Goal: Check status: Check status

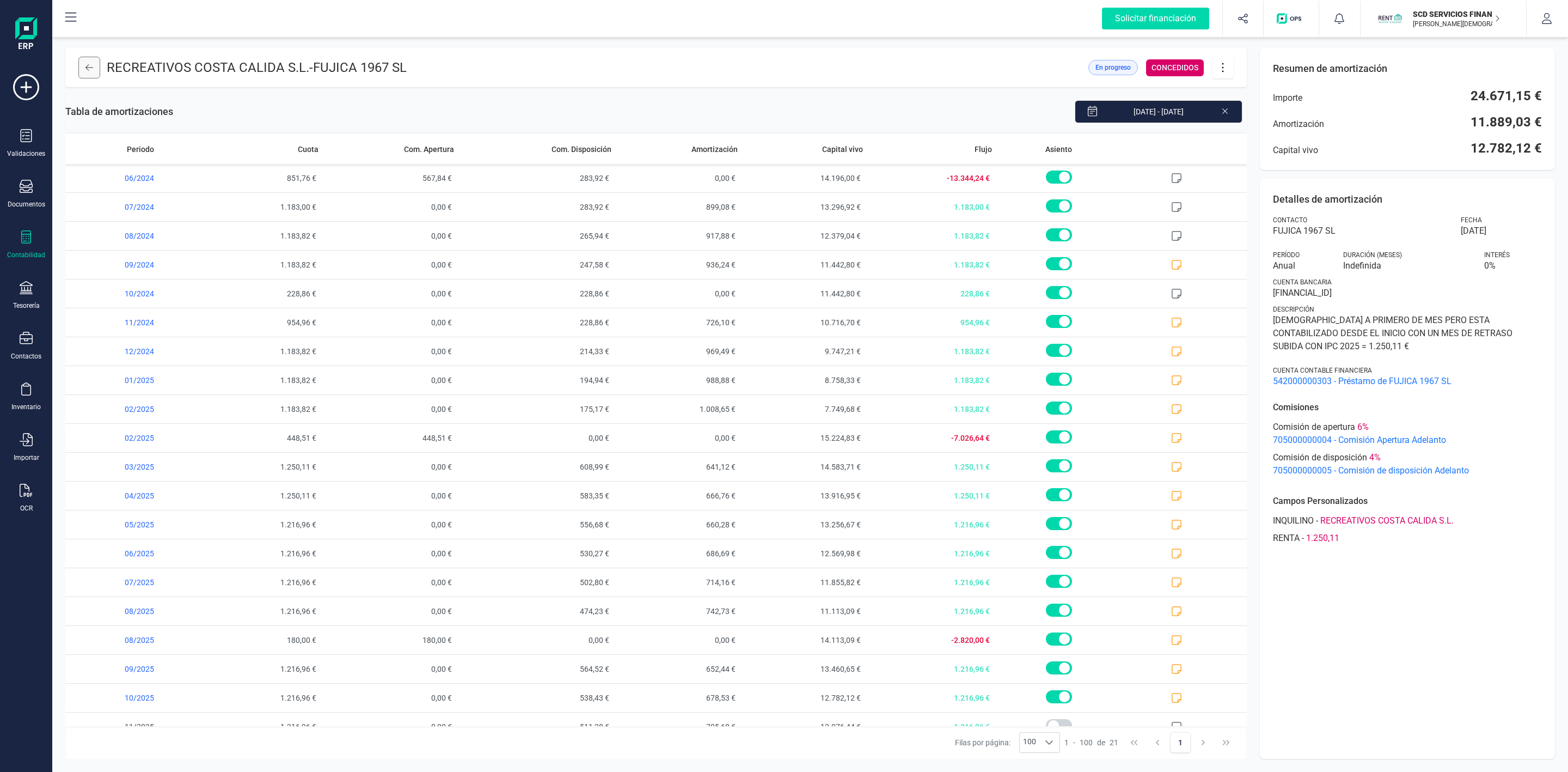
click at [84, 68] on button at bounding box center [89, 68] width 22 height 22
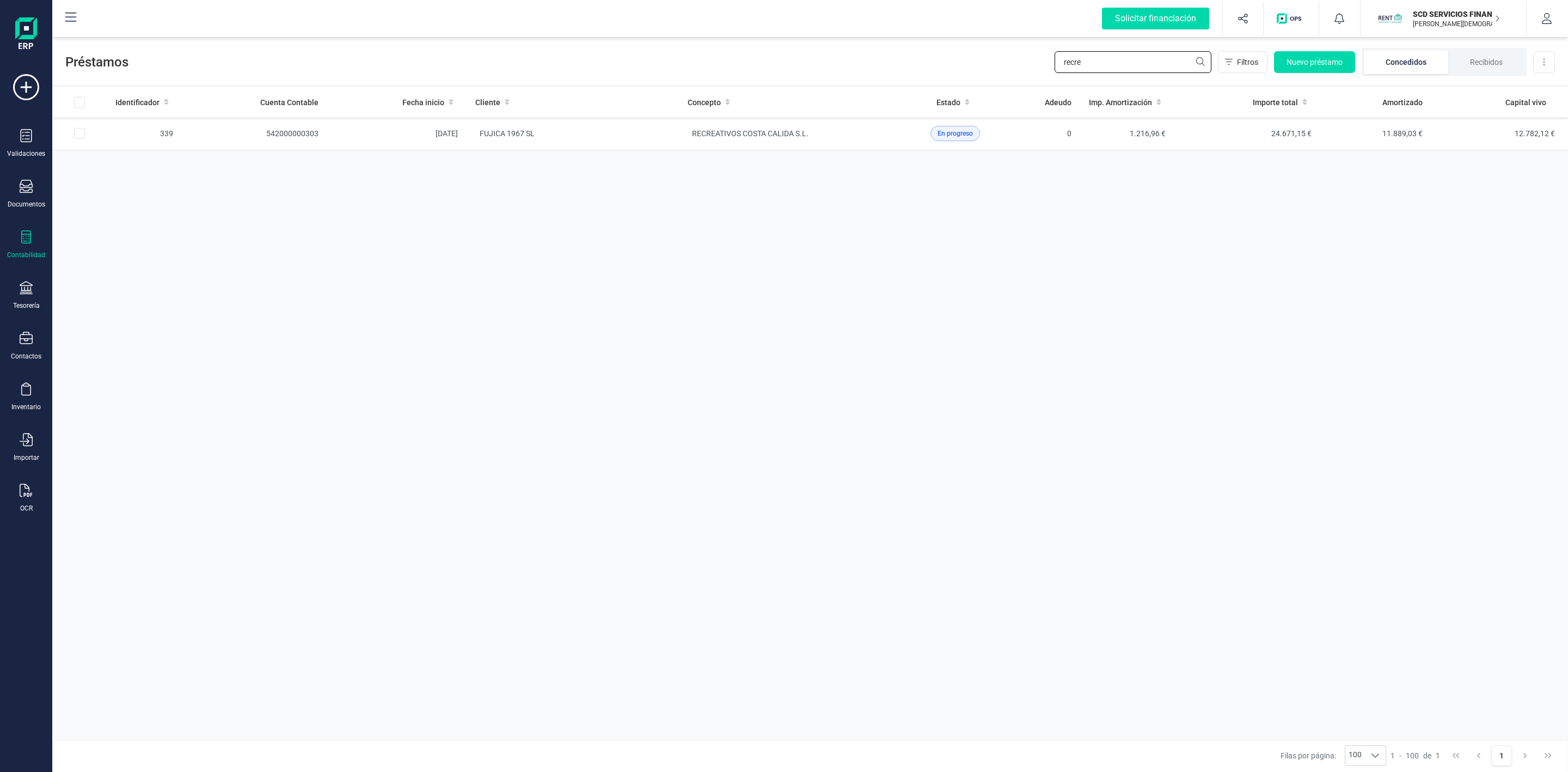
drag, startPoint x: 1110, startPoint y: 61, endPoint x: 995, endPoint y: 63, distance: 115.0
click at [995, 63] on div "Préstamos recre Filtros Nuevo préstamo Concedidos Recibidos Descargar Excel" at bounding box center [810, 60] width 1516 height 50
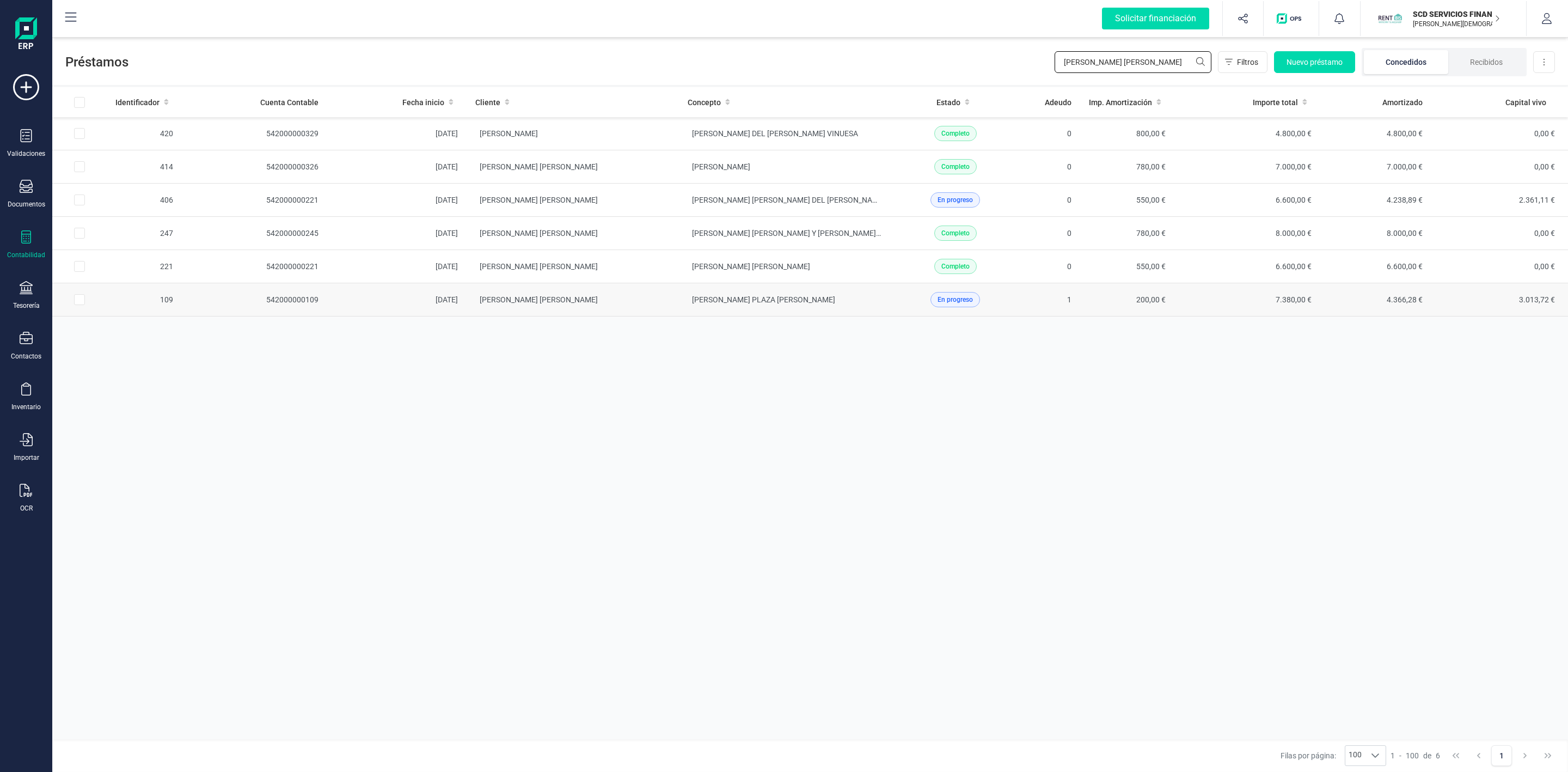
type input "[PERSON_NAME] [PERSON_NAME]"
click at [640, 305] on td "[PERSON_NAME] [PERSON_NAME]" at bounding box center [573, 299] width 212 height 33
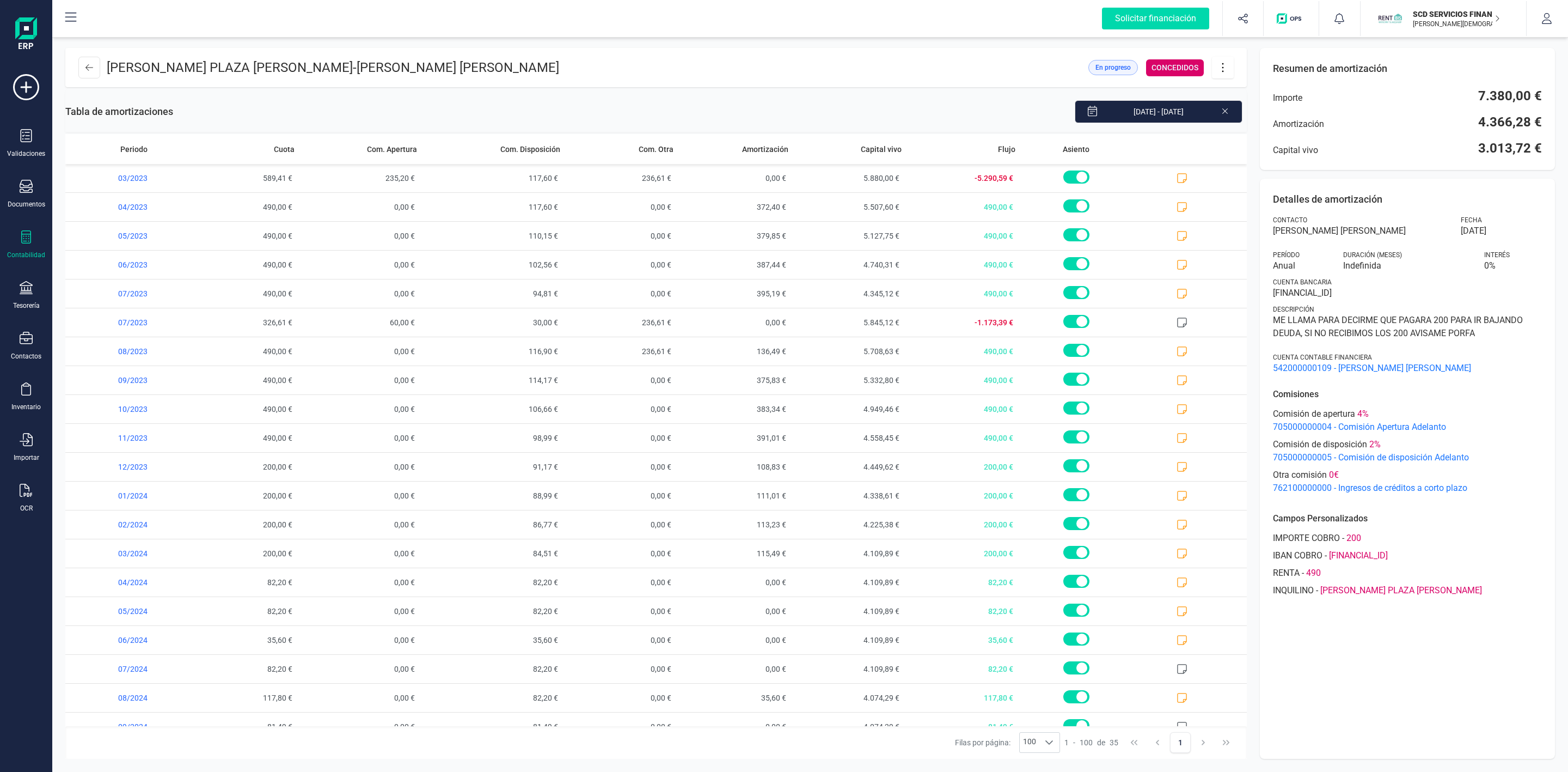
scroll to position [458, 0]
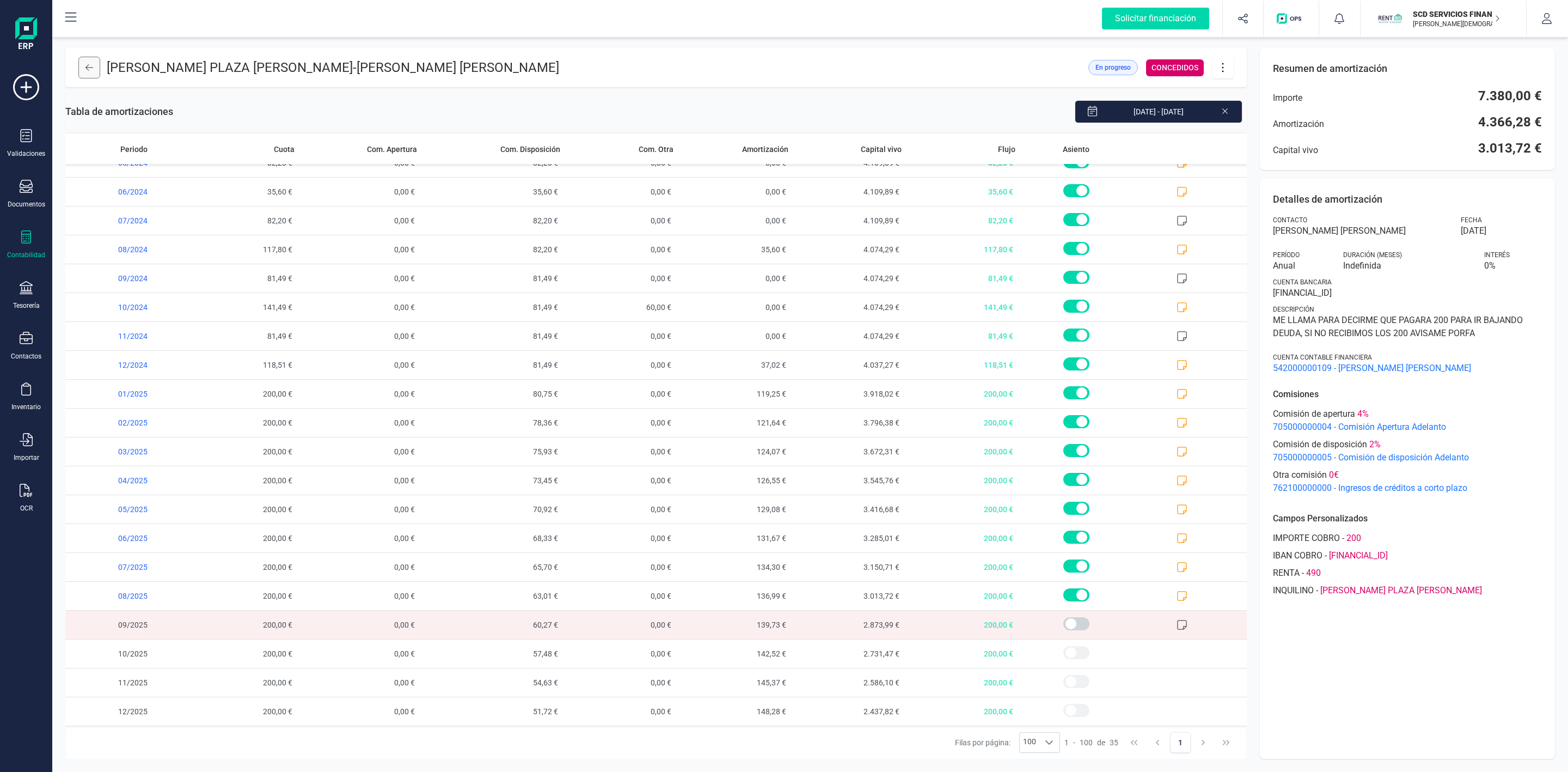
click at [96, 68] on button at bounding box center [89, 68] width 22 height 22
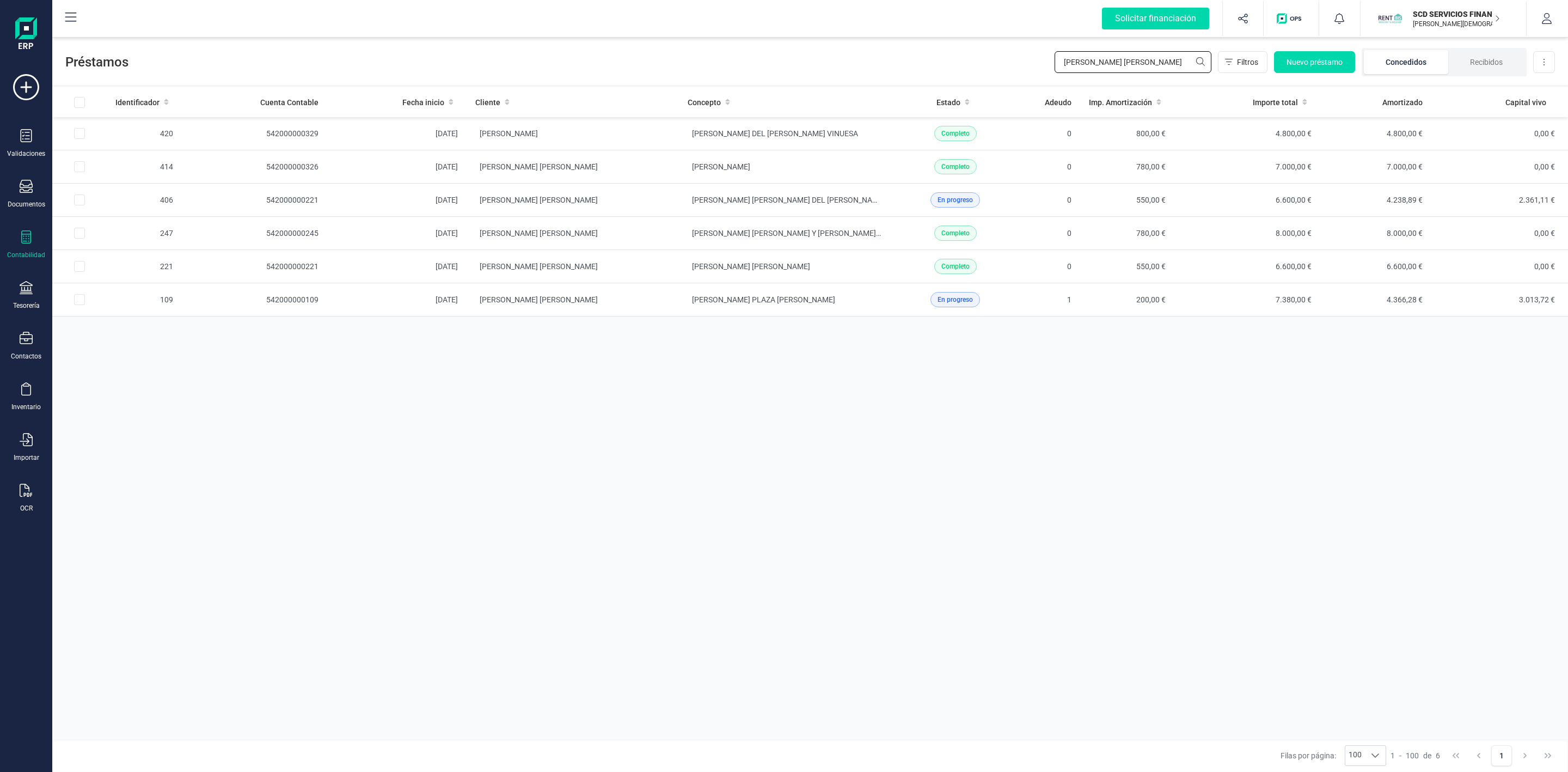
drag, startPoint x: 1117, startPoint y: 68, endPoint x: 994, endPoint y: 71, distance: 123.0
click at [994, 71] on div "Préstamos [PERSON_NAME] [PERSON_NAME] Filtros Nuevo préstamo Concedidos Recibid…" at bounding box center [810, 60] width 1516 height 50
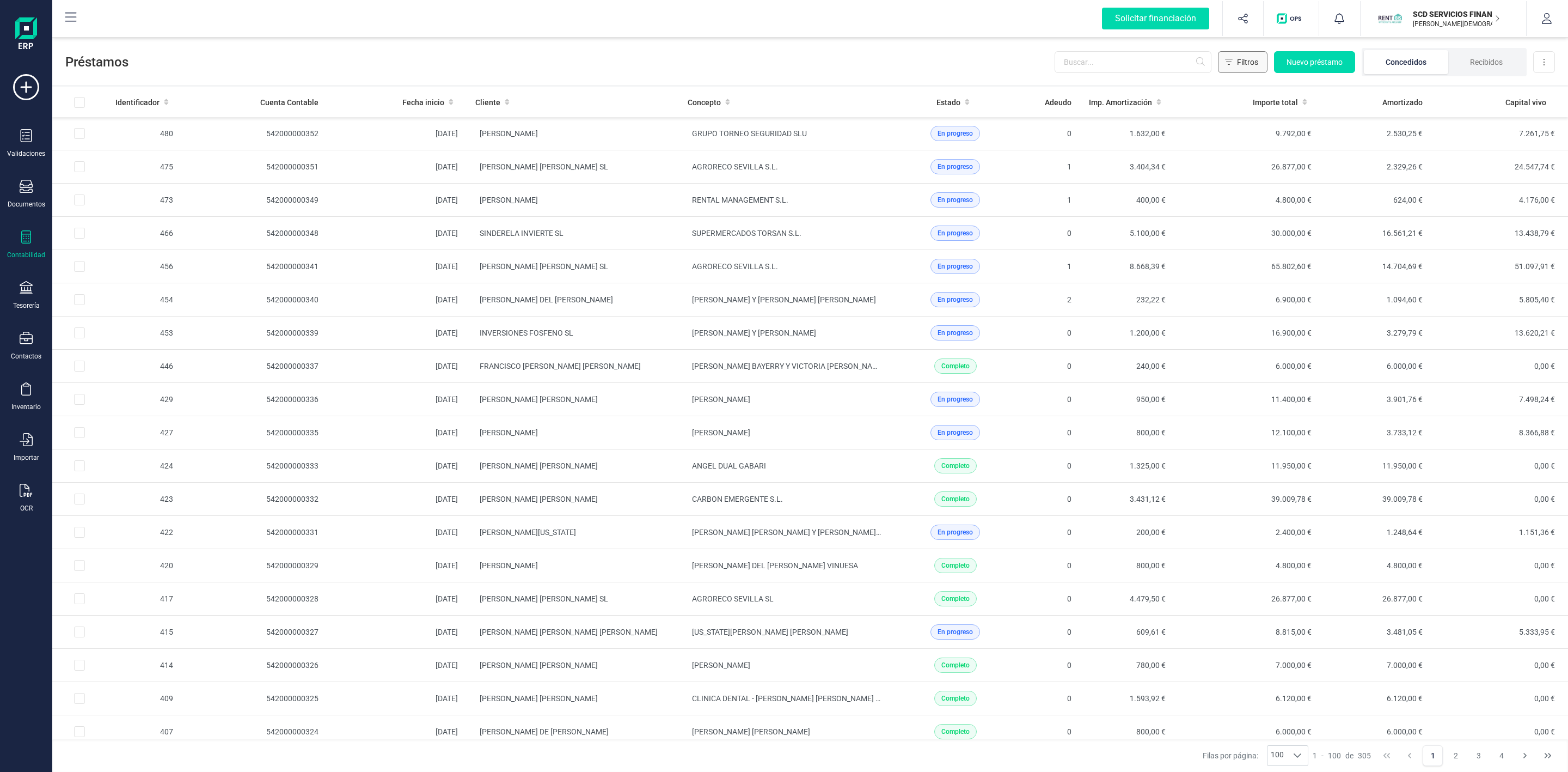
click at [1222, 59] on button "Filtros" at bounding box center [1243, 62] width 50 height 22
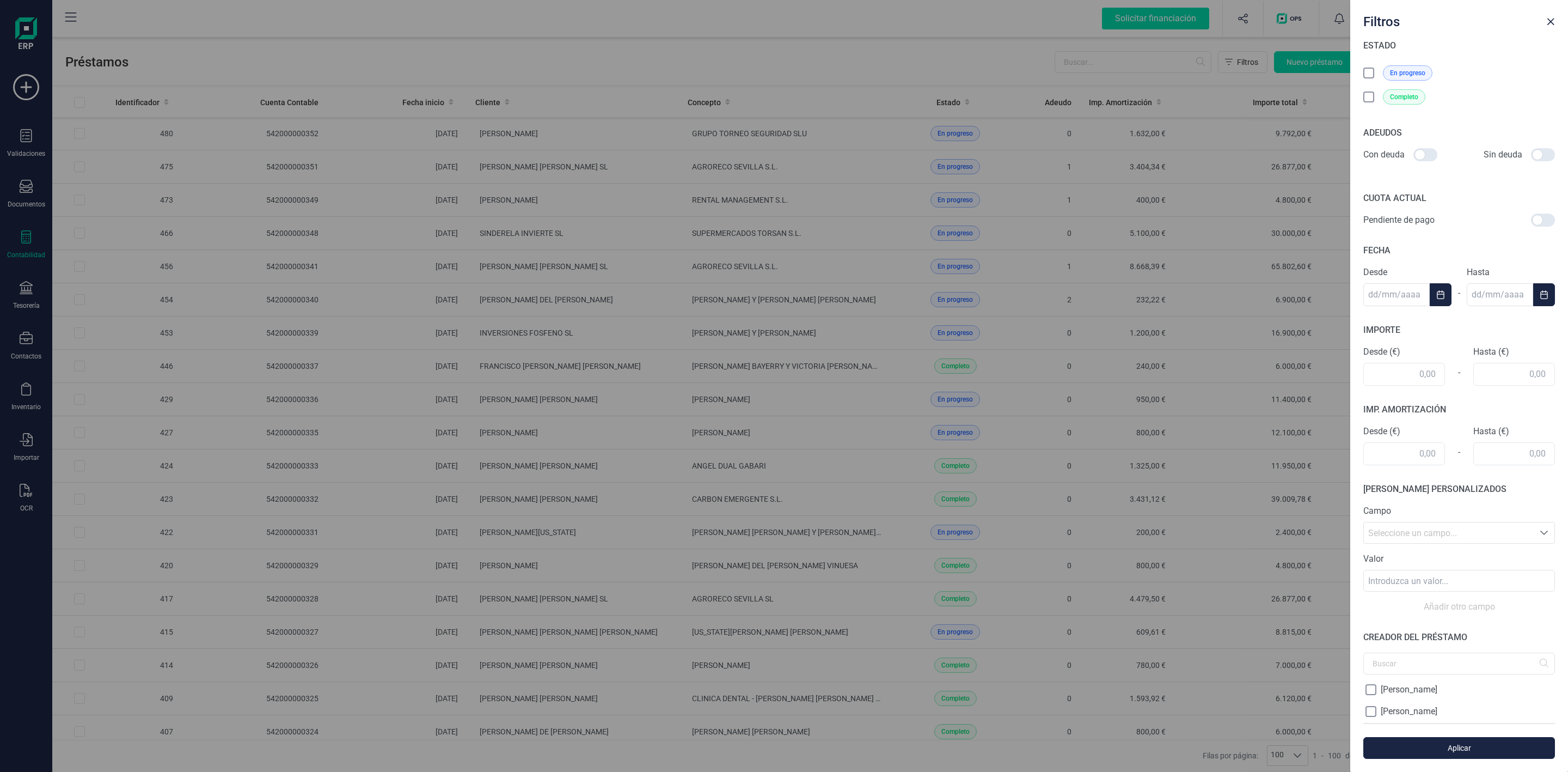
click at [1416, 155] on div at bounding box center [1425, 155] width 24 height 13
click at [1413, 155] on input "checkbox" at bounding box center [1413, 155] width 1 height 1
click at [1369, 75] on icon at bounding box center [1370, 74] width 11 height 11
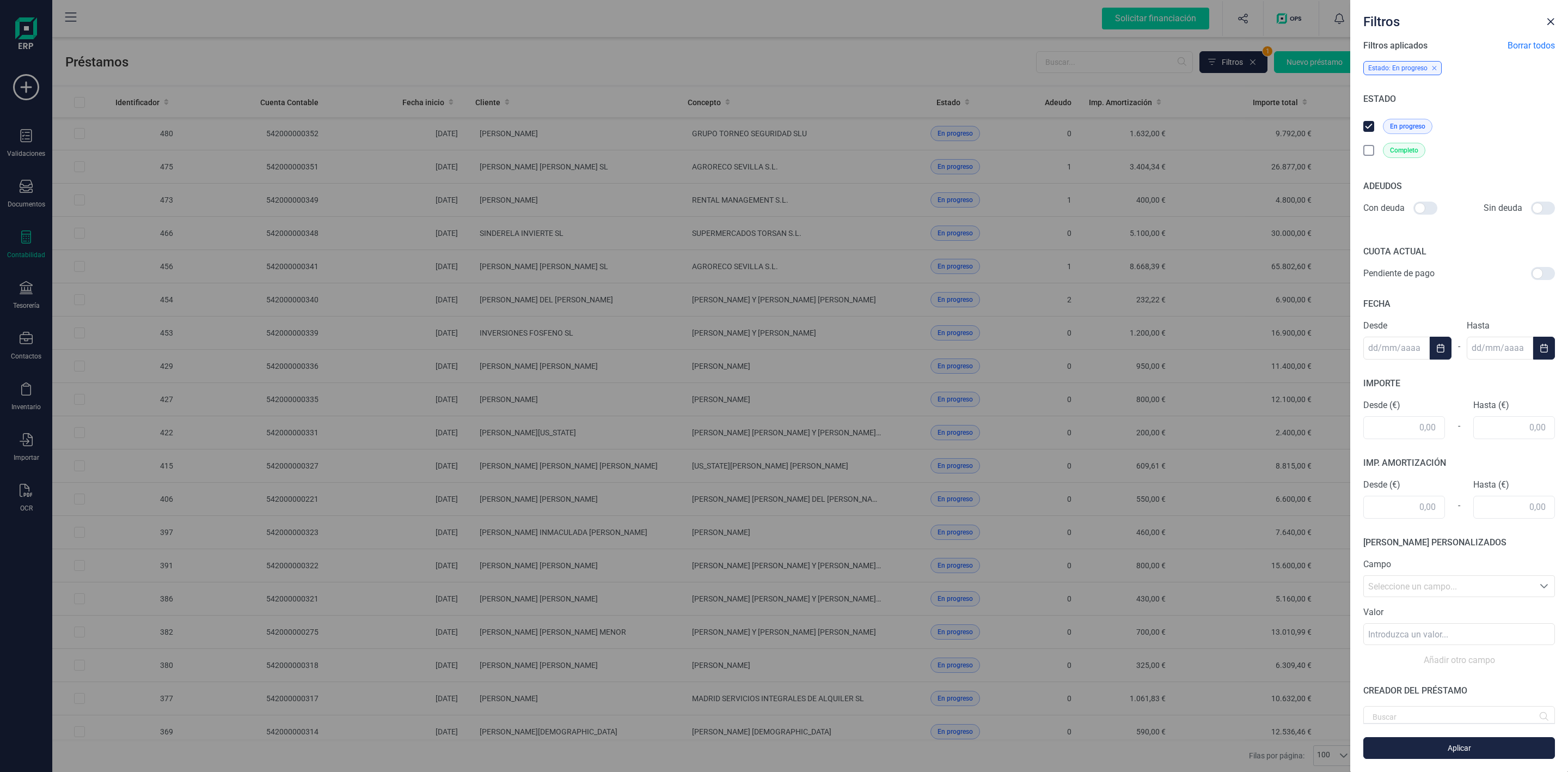
click at [1423, 208] on div at bounding box center [1425, 208] width 24 height 13
click at [1413, 208] on input "checkbox" at bounding box center [1413, 208] width 1 height 1
checkbox input "true"
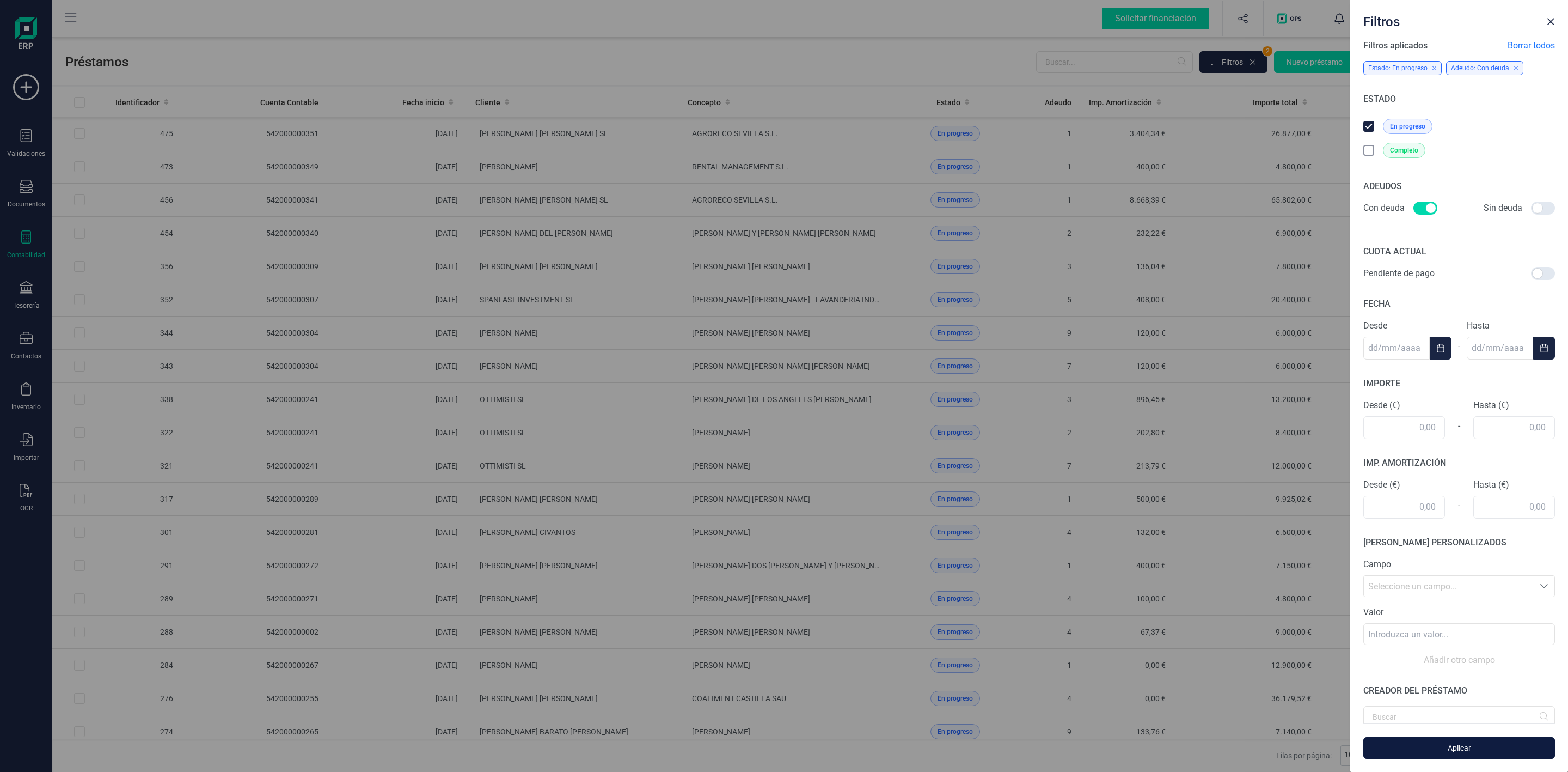
click at [1482, 742] on span "Aplicar" at bounding box center [1459, 748] width 166 height 11
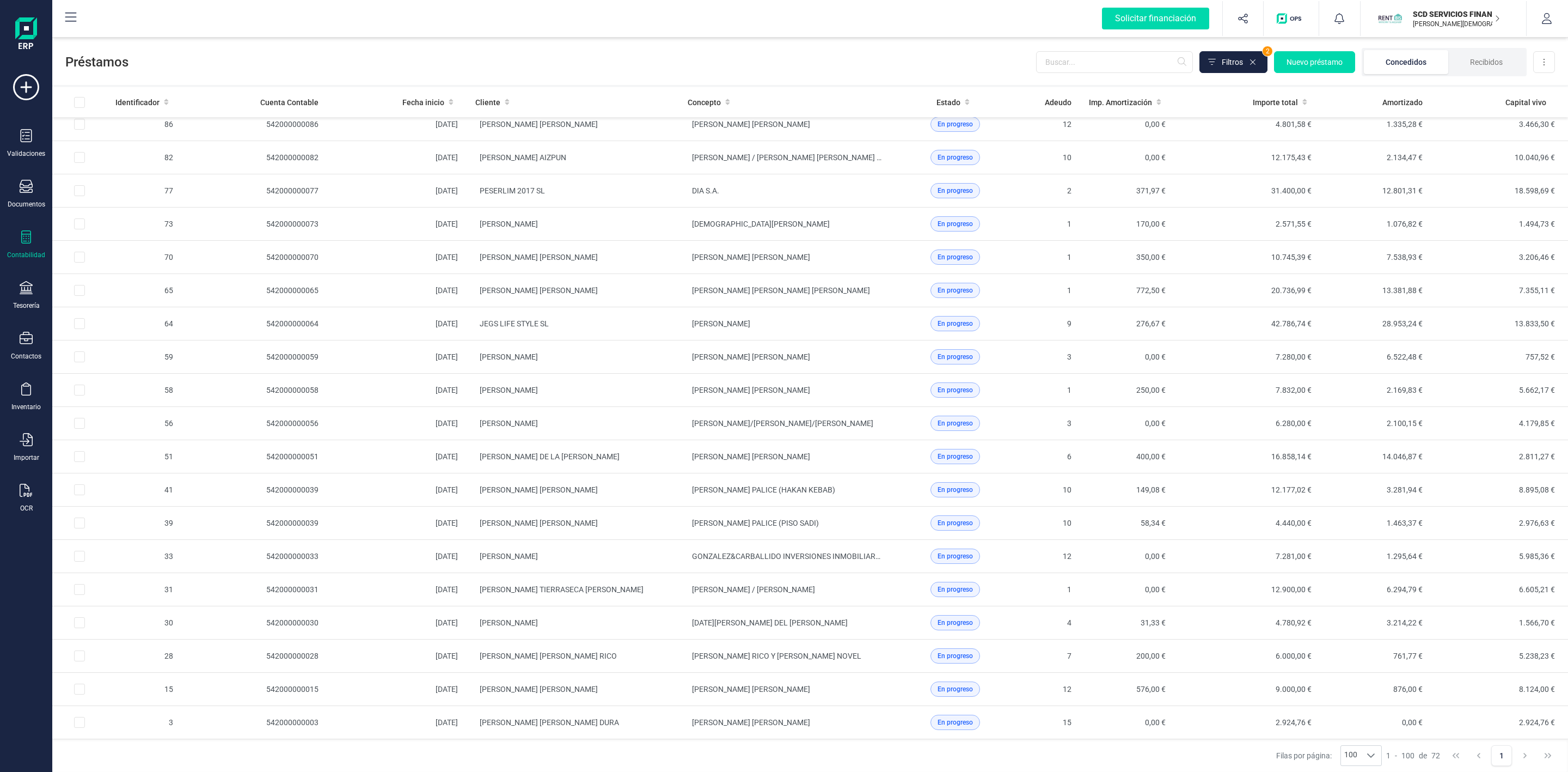
scroll to position [1826, 0]
click at [1253, 62] on icon at bounding box center [1253, 61] width 9 height 9
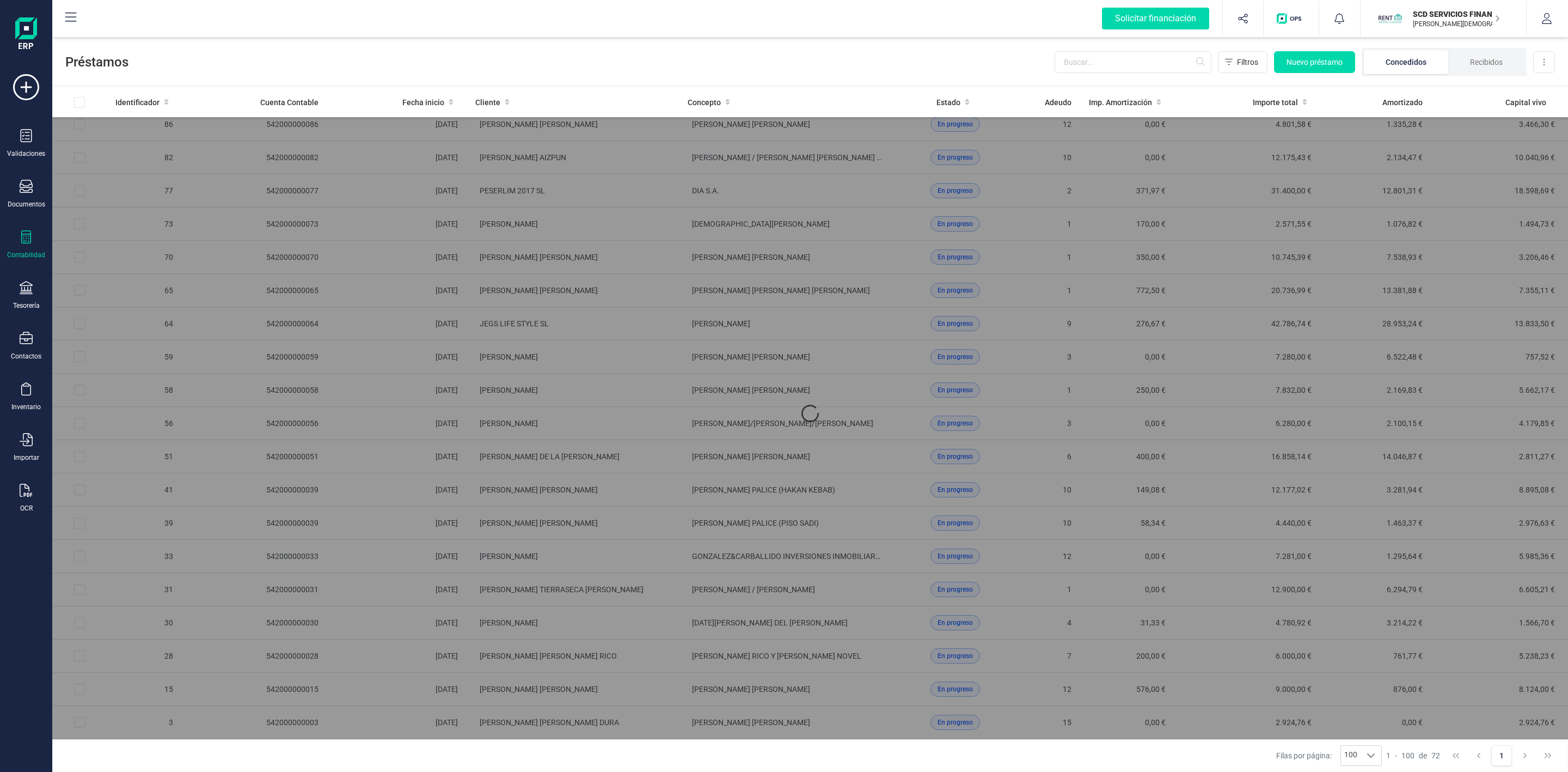
scroll to position [0, 0]
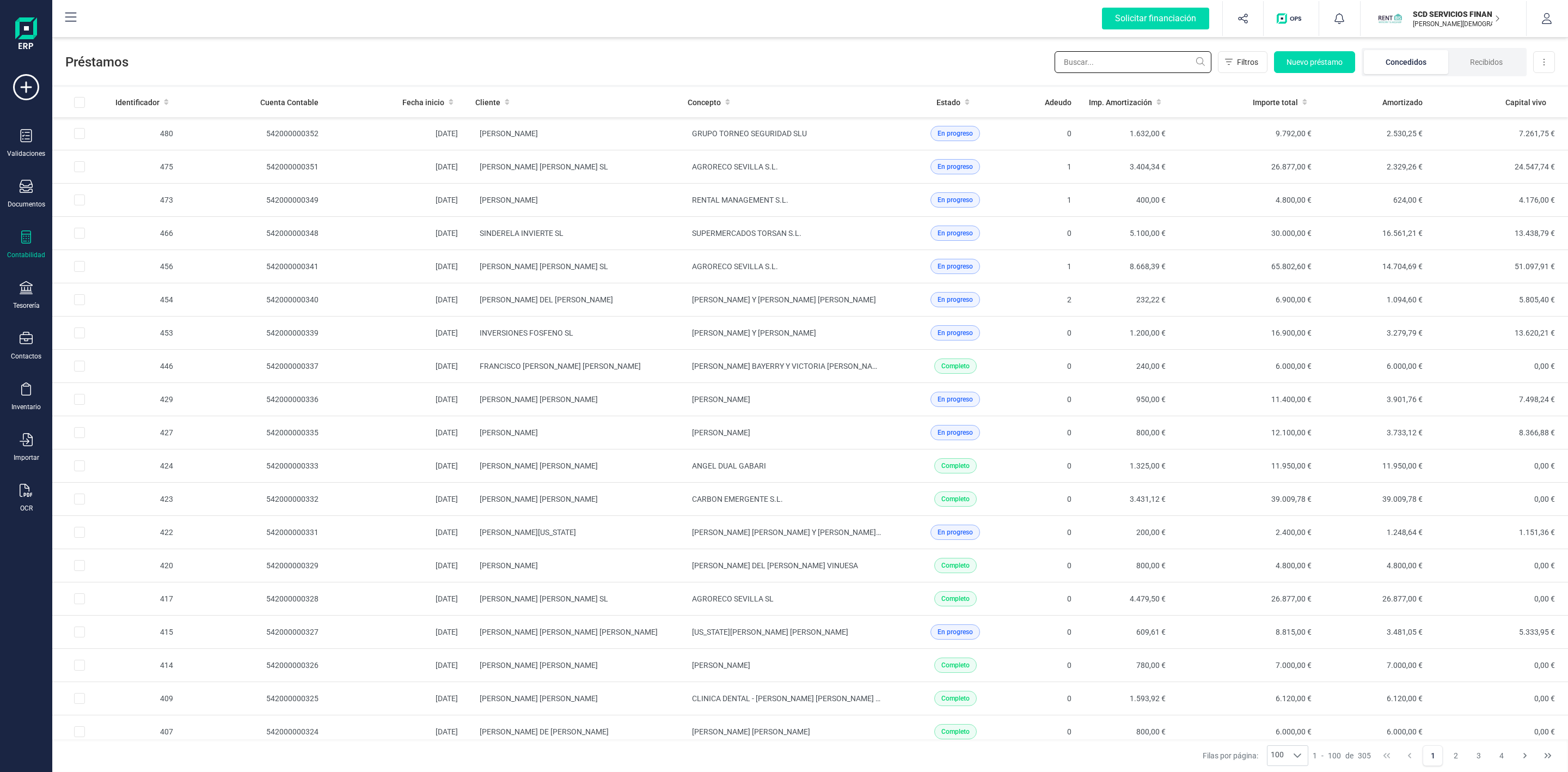
click at [1150, 66] on input "text" at bounding box center [1134, 62] width 157 height 22
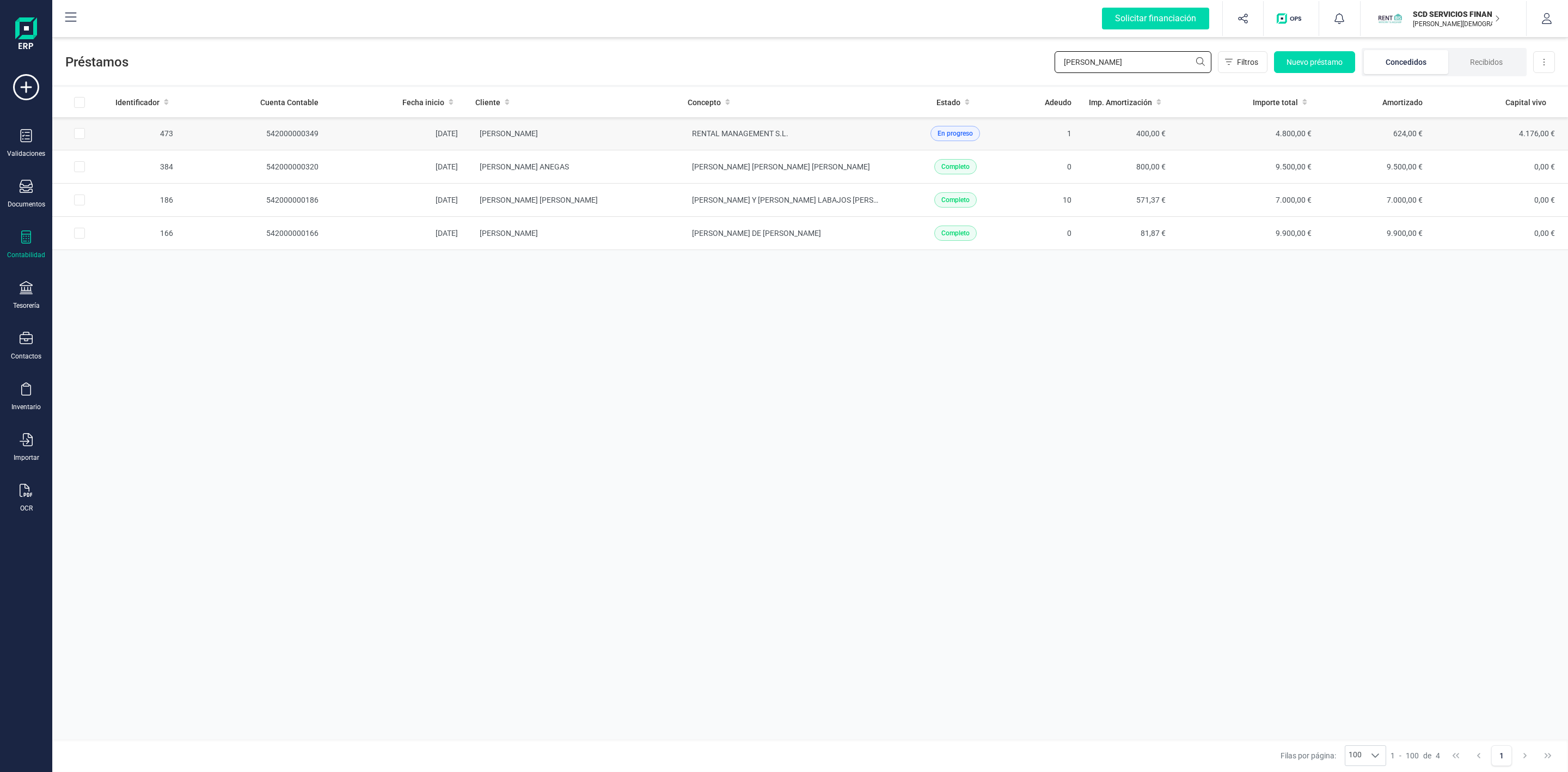
type input "[PERSON_NAME]"
click at [883, 134] on td "RENTAL MANAGEMENT S.L." at bounding box center [785, 134] width 212 height 33
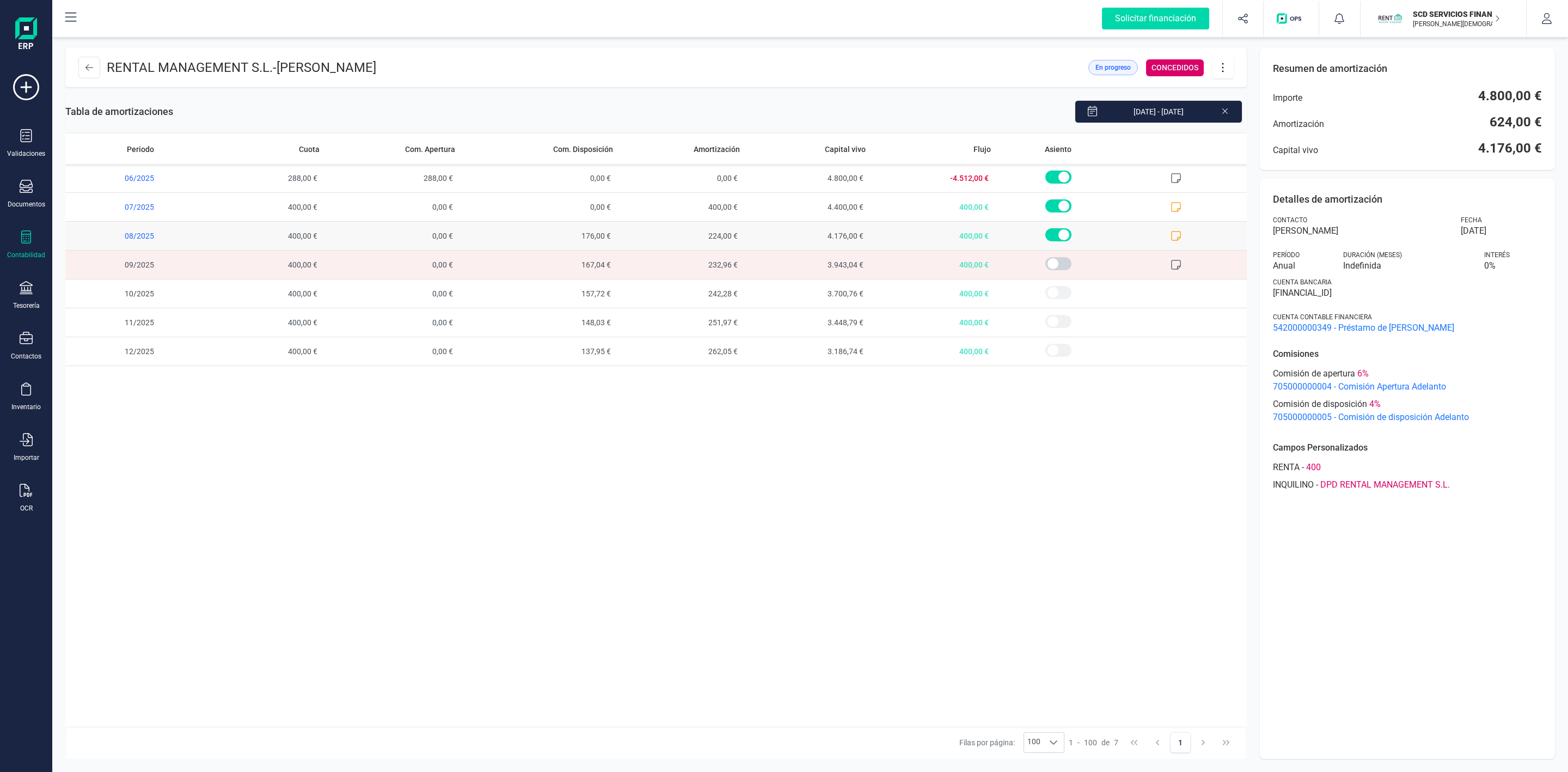
click at [1178, 238] on icon at bounding box center [1176, 236] width 10 height 10
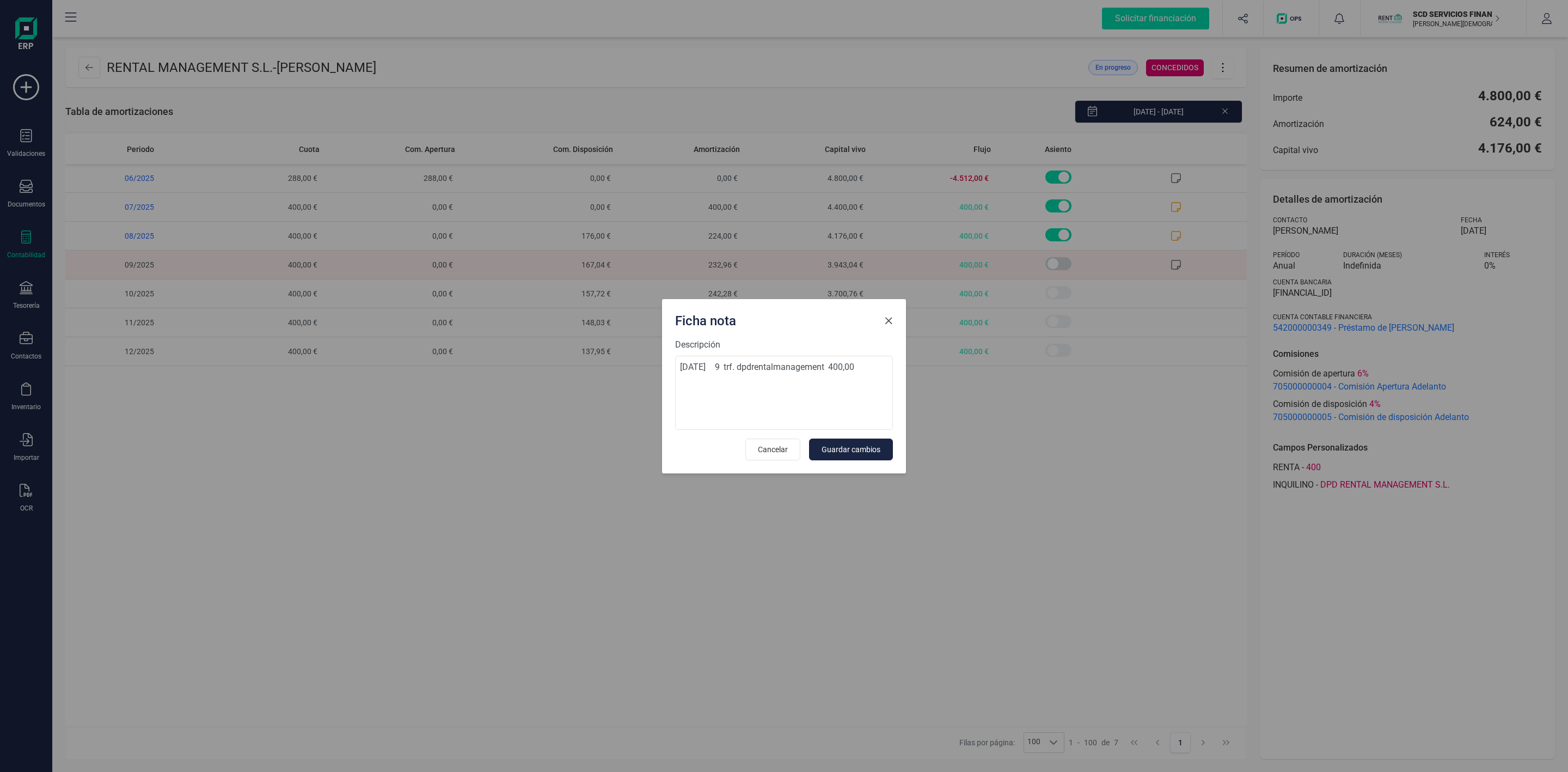
click at [886, 320] on span "Close" at bounding box center [888, 320] width 9 height 9
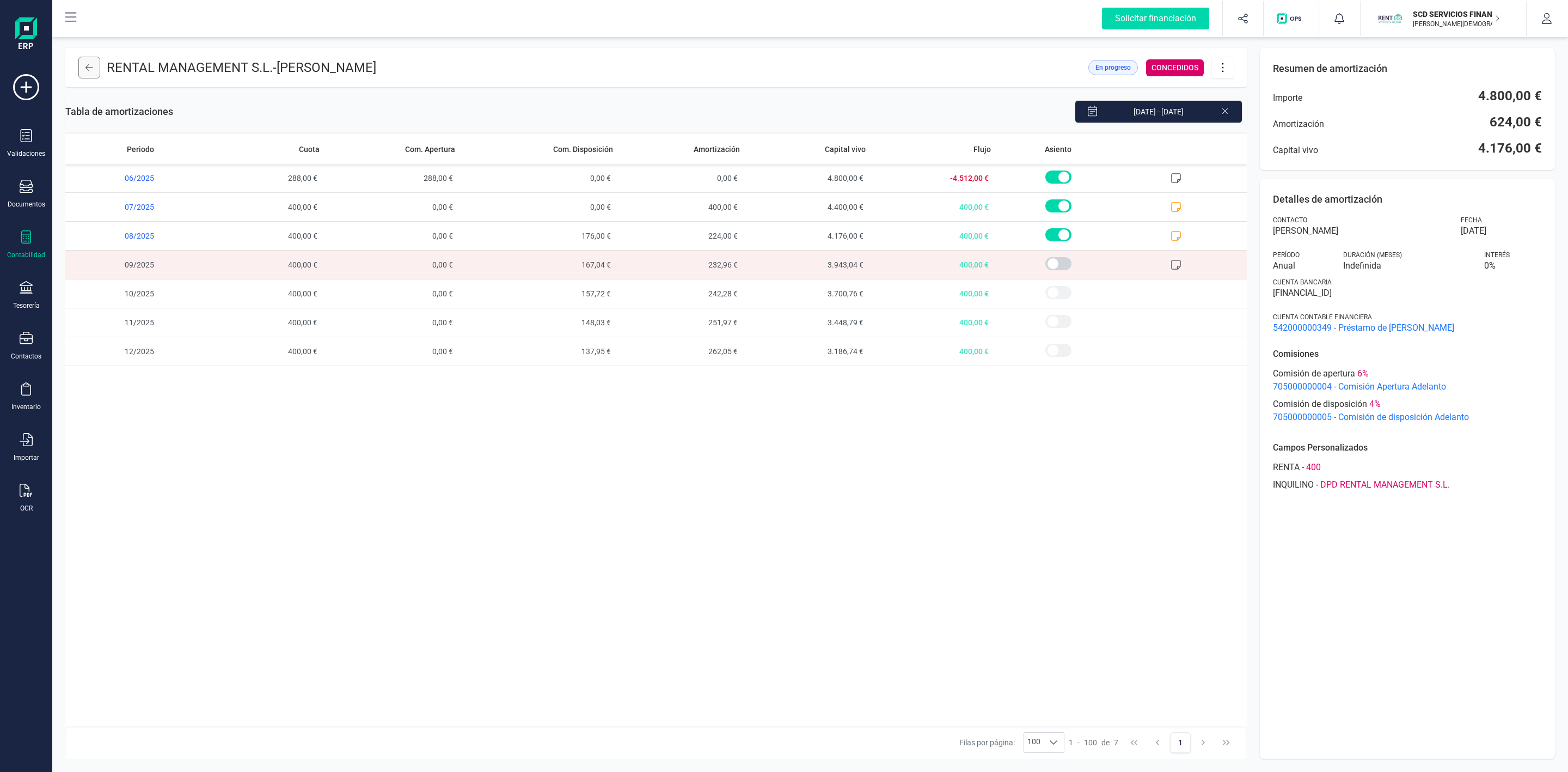
click at [90, 63] on icon at bounding box center [89, 67] width 8 height 9
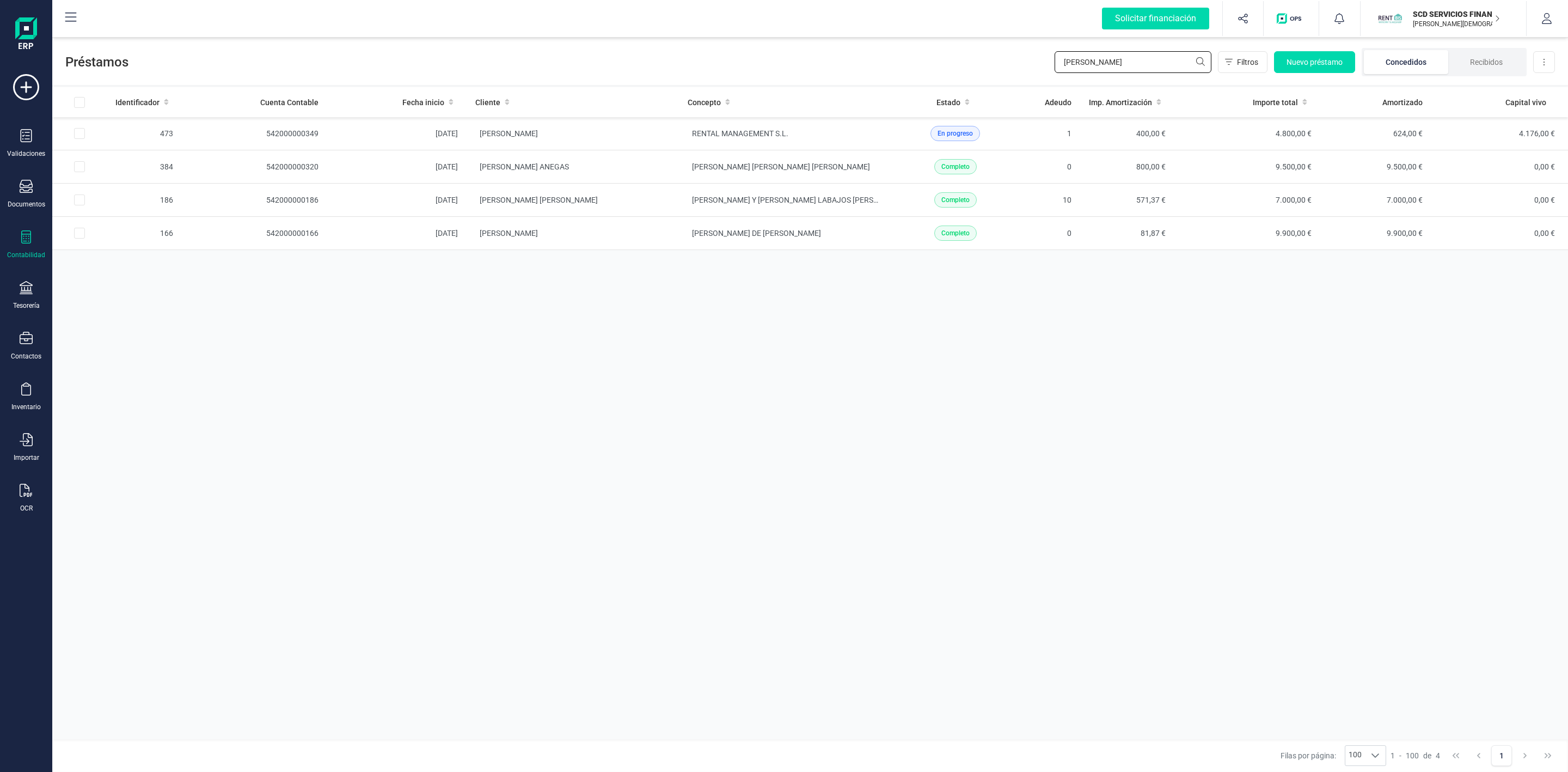
drag, startPoint x: 1051, startPoint y: 78, endPoint x: 995, endPoint y: 83, distance: 56.2
click at [1003, 86] on div "Préstamos [PERSON_NAME] Nuevo préstamo Concedidos Recibidos Descargar Excel Ide…" at bounding box center [810, 403] width 1516 height 737
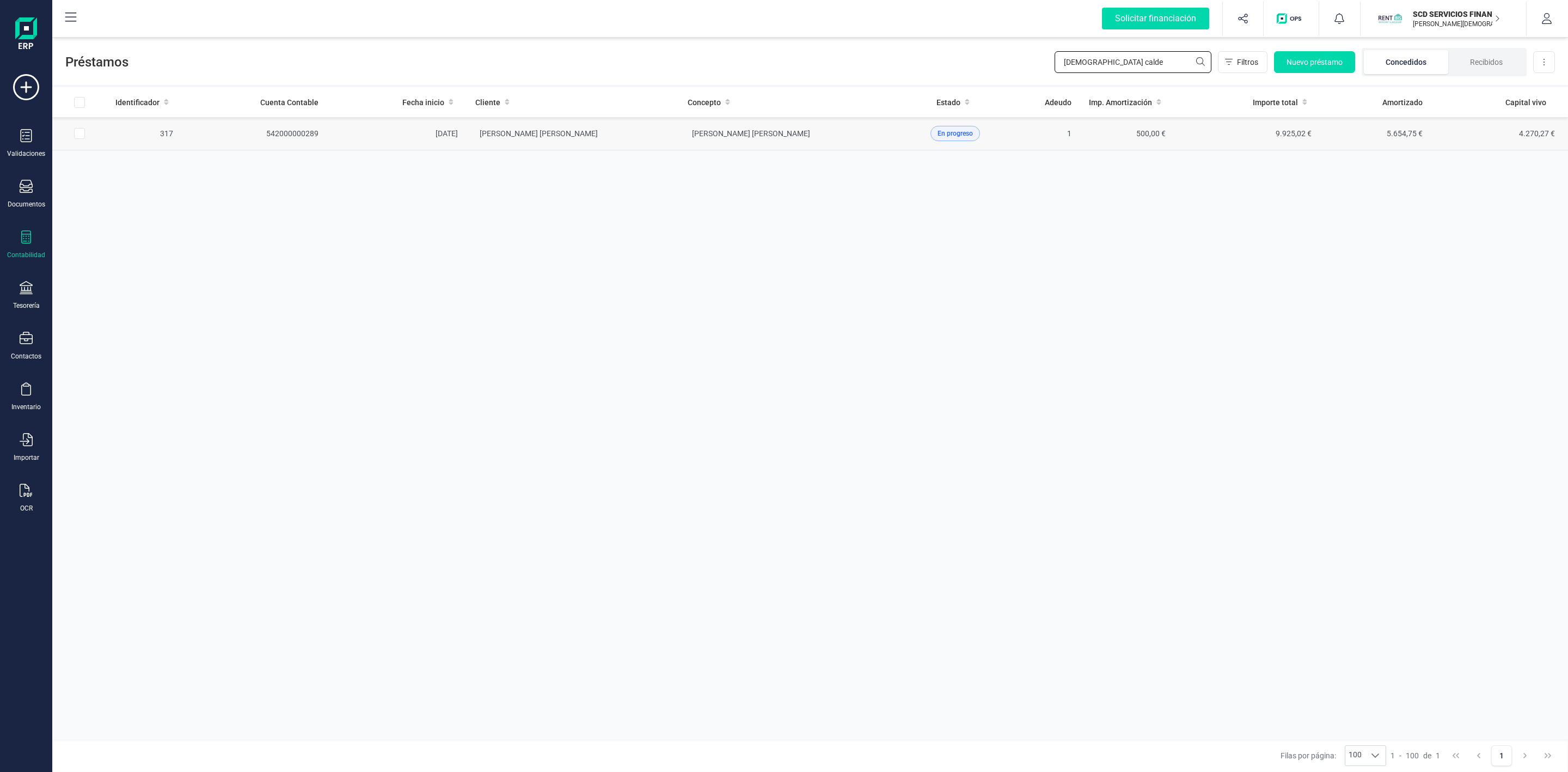
type input "[DEMOGRAPHIC_DATA] calde"
click at [886, 138] on td "[PERSON_NAME] [PERSON_NAME]" at bounding box center [785, 134] width 212 height 33
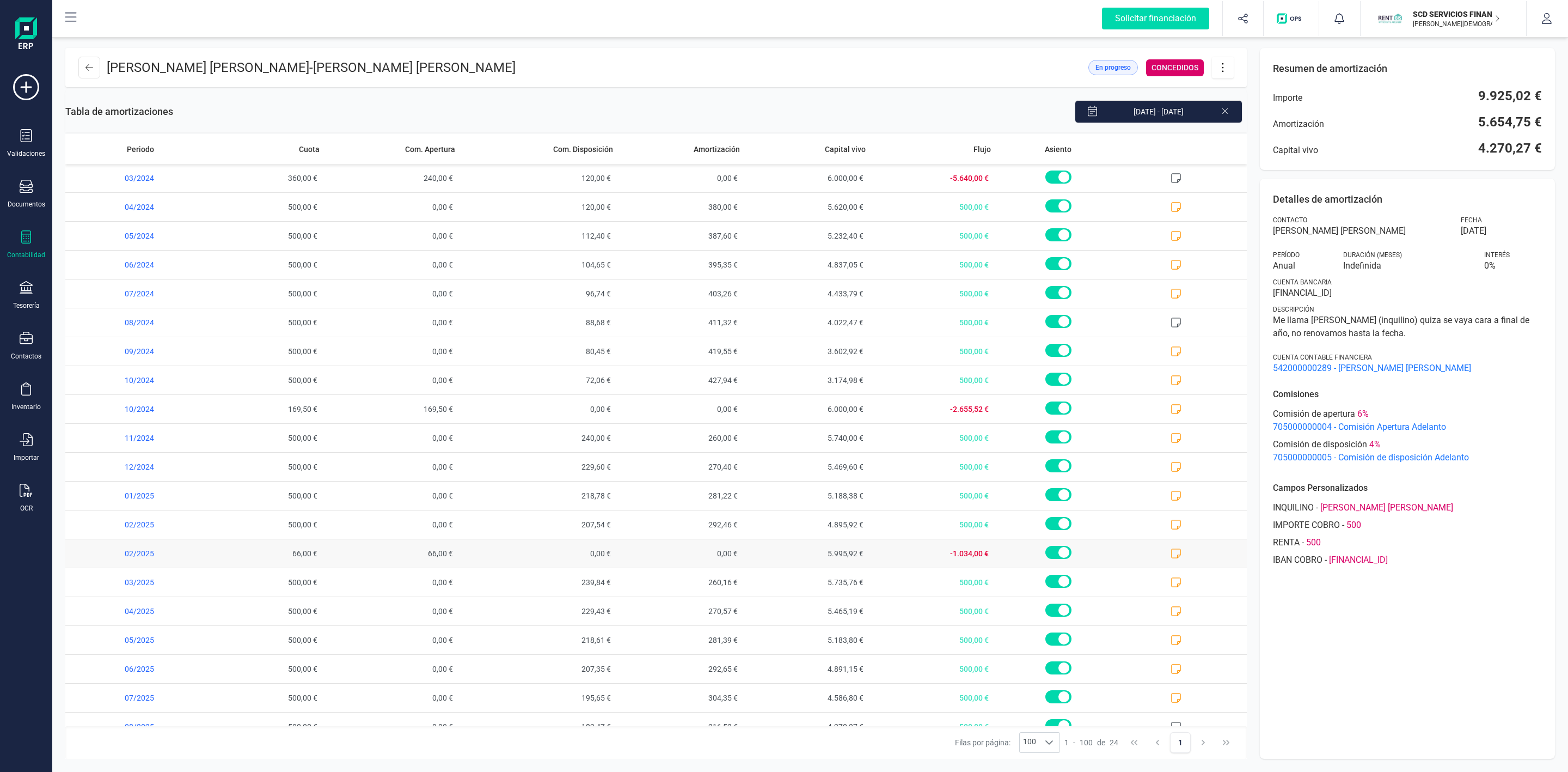
scroll to position [136, 0]
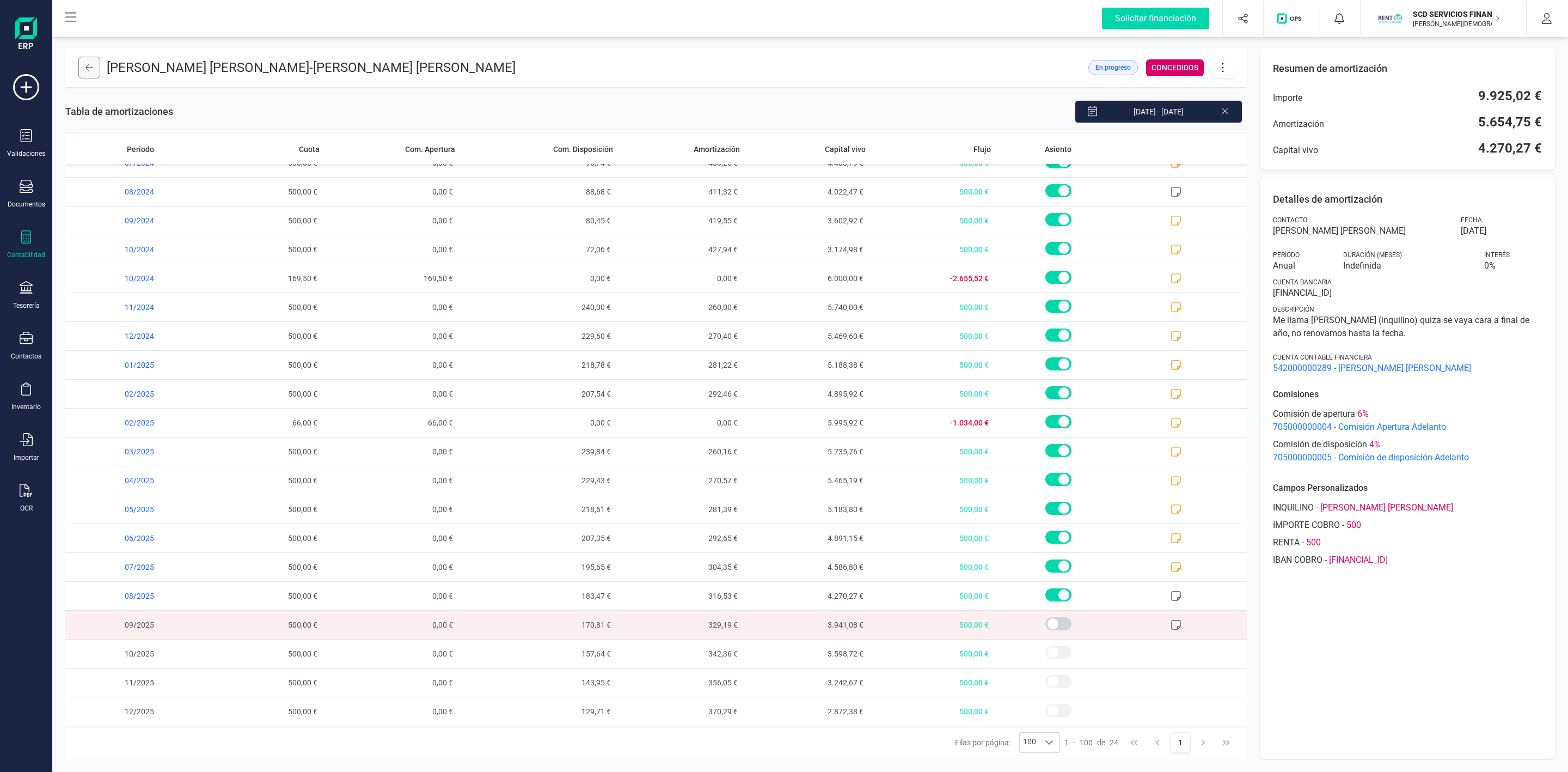
click at [92, 72] on button at bounding box center [89, 68] width 22 height 22
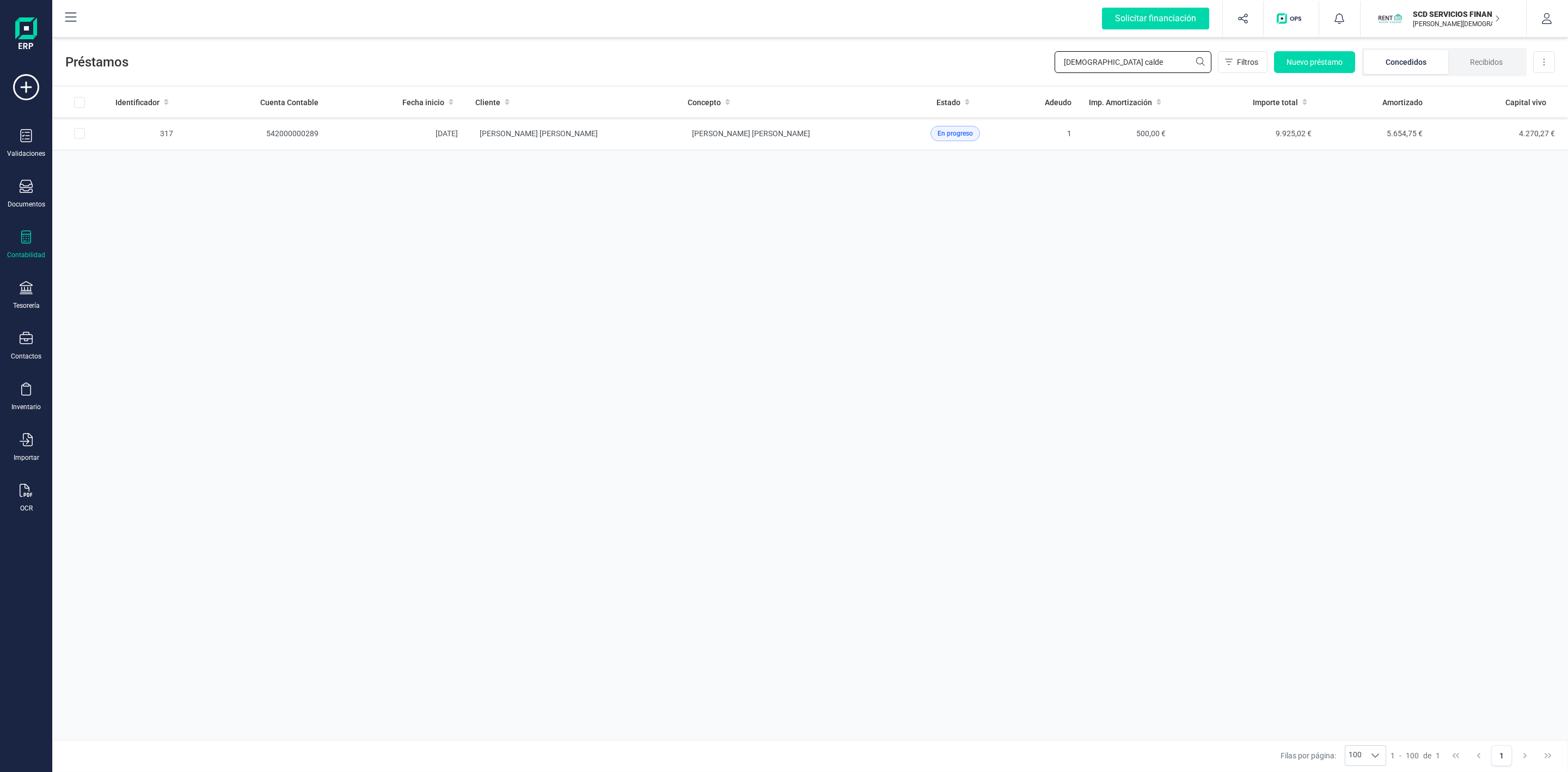
drag, startPoint x: 1111, startPoint y: 64, endPoint x: 953, endPoint y: 53, distance: 158.4
click at [977, 66] on div "Préstamos [DEMOGRAPHIC_DATA] calde Filtros Nuevo préstamo Concedidos Recibidos …" at bounding box center [810, 60] width 1516 height 50
type input "[PERSON_NAME]"
click at [640, 129] on td "[PERSON_NAME]" at bounding box center [573, 134] width 212 height 33
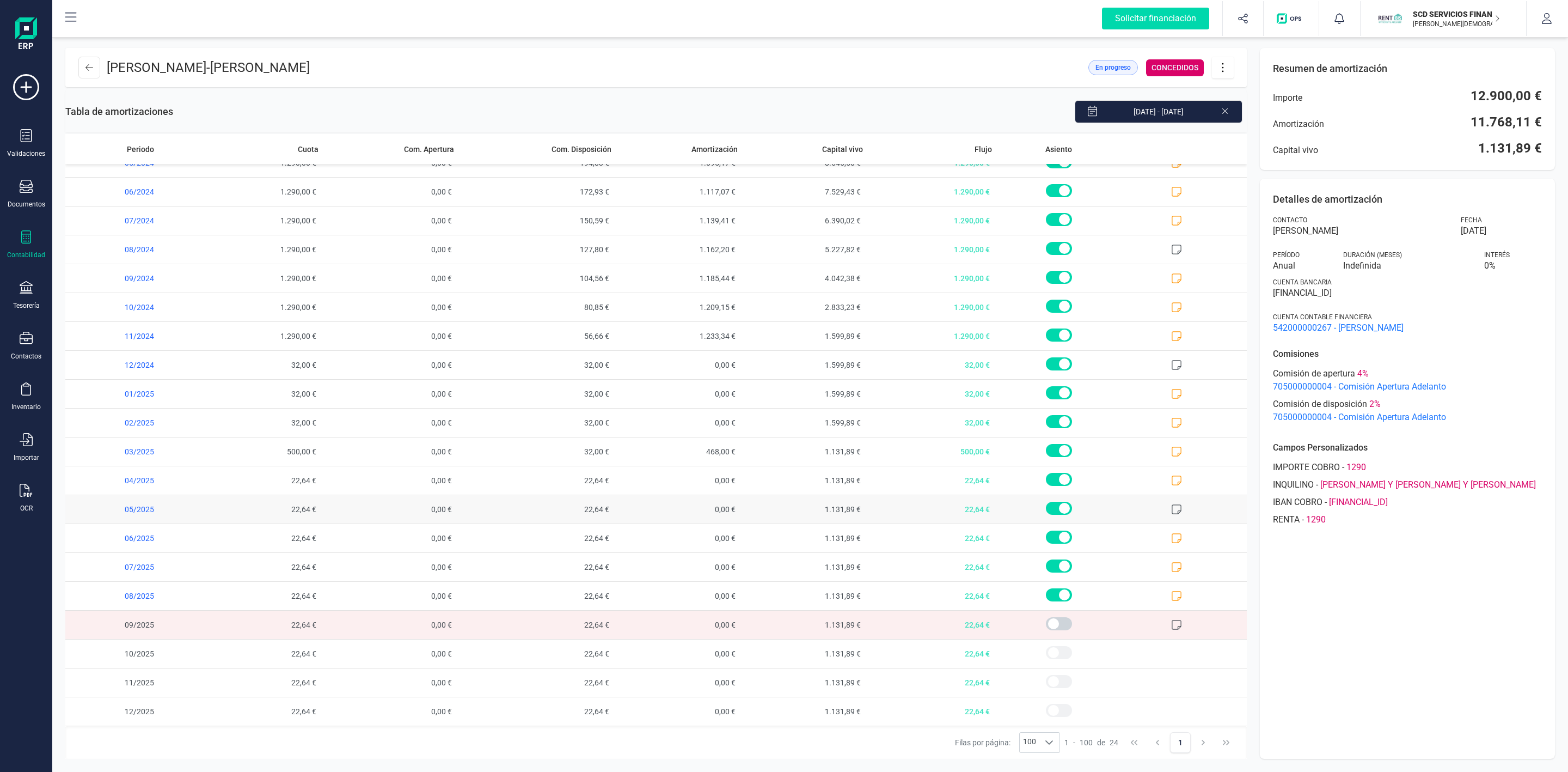
scroll to position [136, 0]
click at [26, 344] on icon at bounding box center [26, 338] width 13 height 13
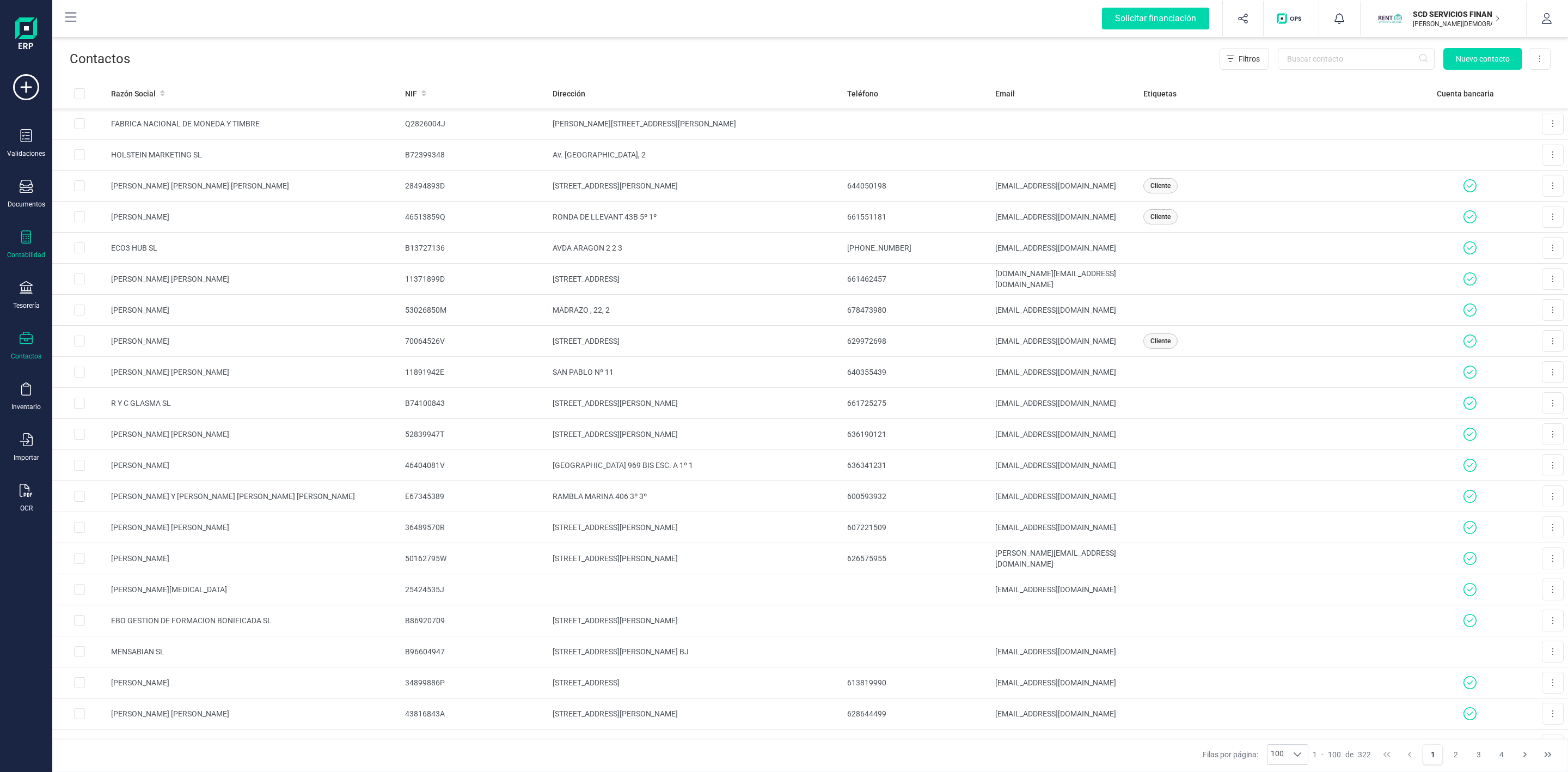
click at [26, 239] on icon at bounding box center [26, 236] width 10 height 13
click at [131, 278] on div at bounding box center [140, 279] width 19 height 5
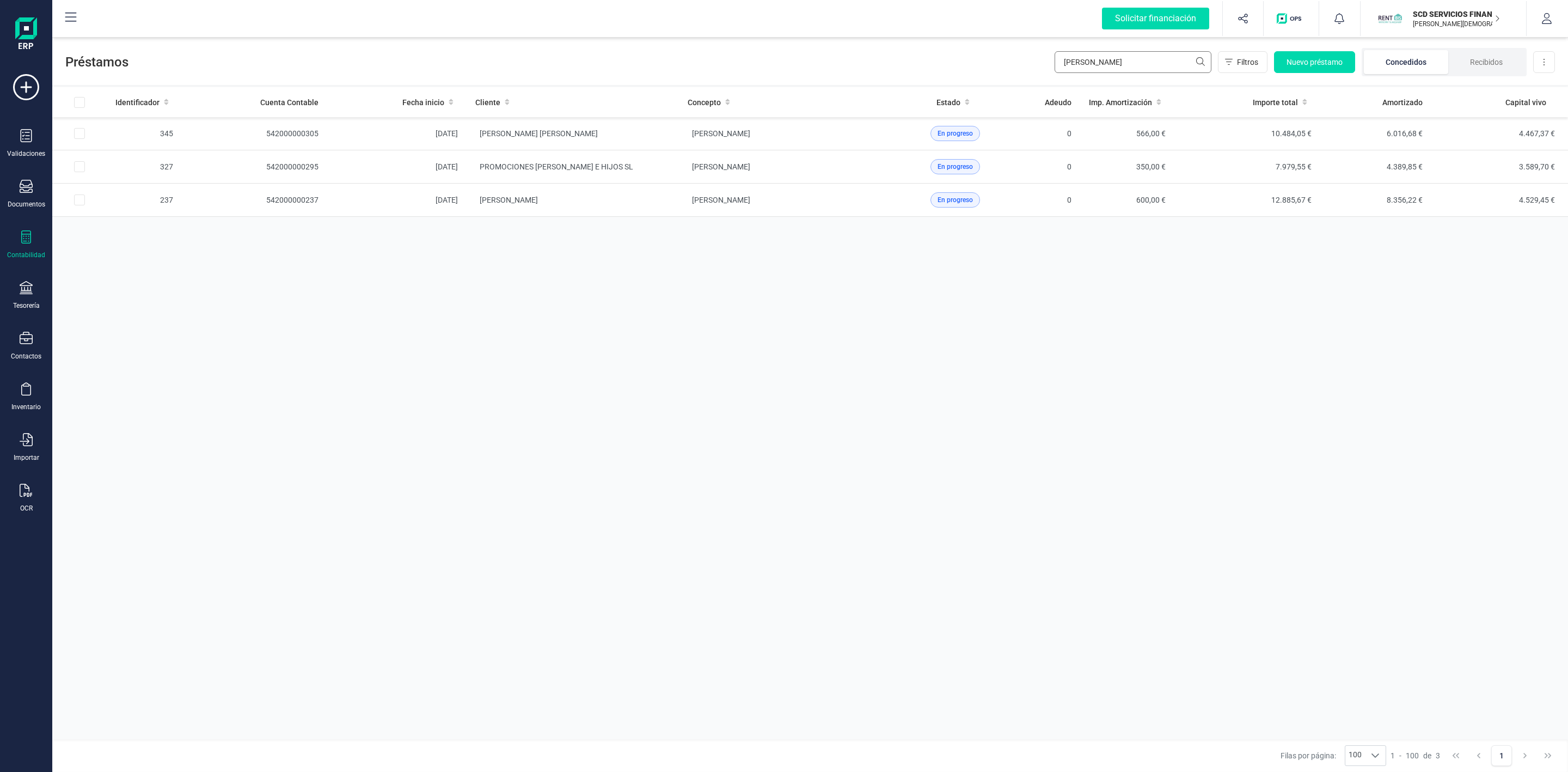
drag, startPoint x: 1134, startPoint y: 63, endPoint x: 1119, endPoint y: 65, distance: 15.1
click at [1119, 65] on input "CONCEPCION" at bounding box center [1134, 62] width 157 height 22
drag, startPoint x: 1124, startPoint y: 64, endPoint x: 1095, endPoint y: 66, distance: 29.1
click at [1095, 66] on input "CONCEPCION" at bounding box center [1134, 62] width 157 height 22
